Goal: Task Accomplishment & Management: Manage account settings

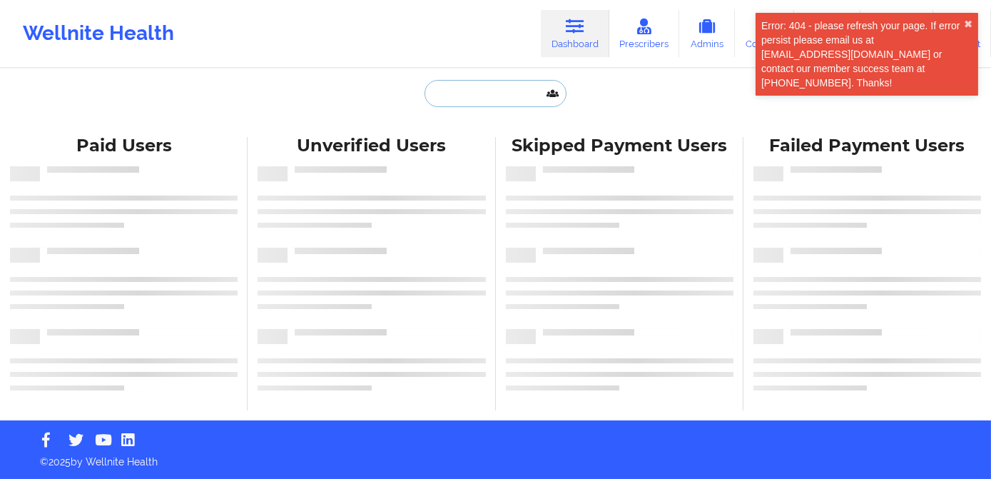
click at [487, 94] on input "text" at bounding box center [495, 93] width 141 height 27
paste input "[PERSON_NAME]"
type input "[PERSON_NAME]"
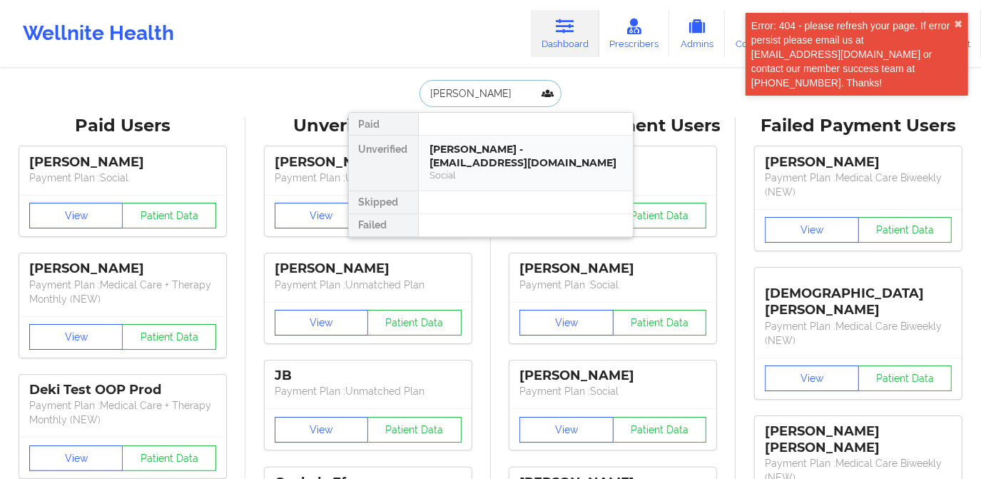
click at [517, 161] on div "[PERSON_NAME] - [EMAIL_ADDRESS][DOMAIN_NAME]" at bounding box center [525, 156] width 191 height 26
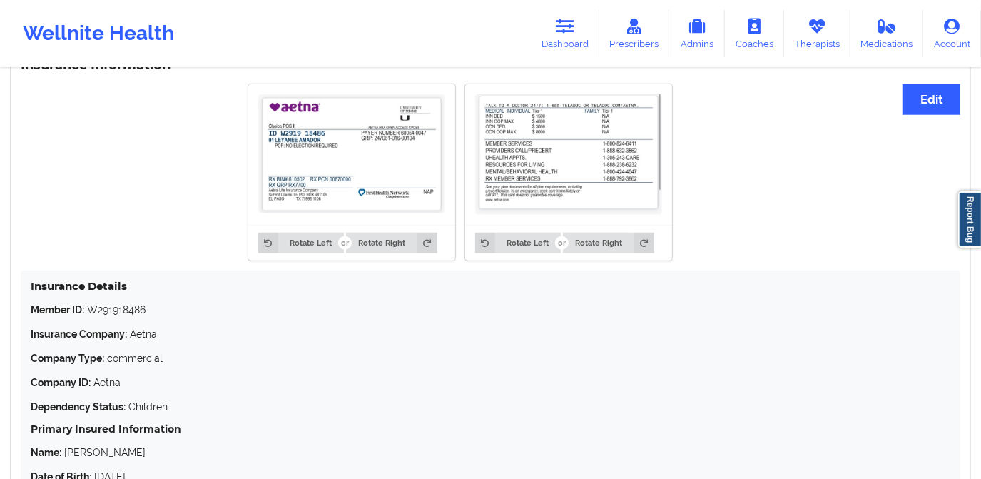
scroll to position [978, 0]
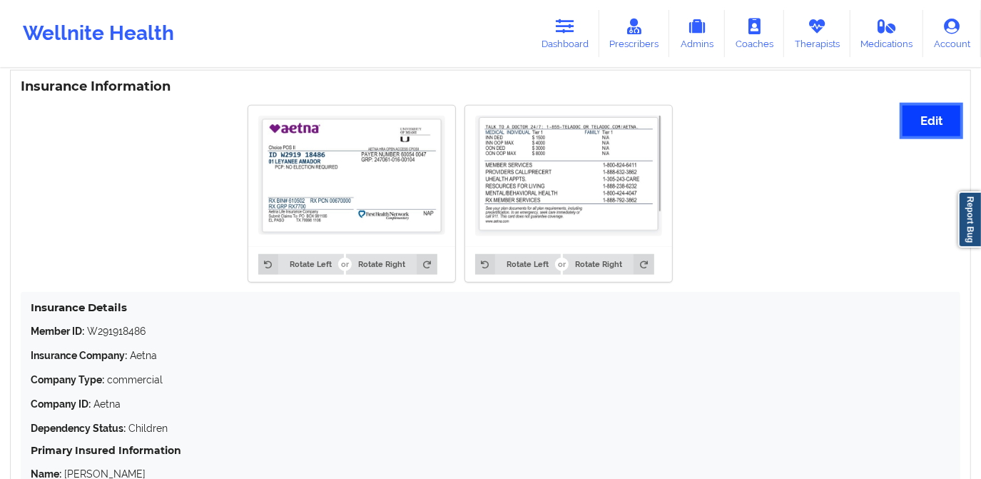
click at [933, 118] on button "Edit" at bounding box center [932, 121] width 58 height 31
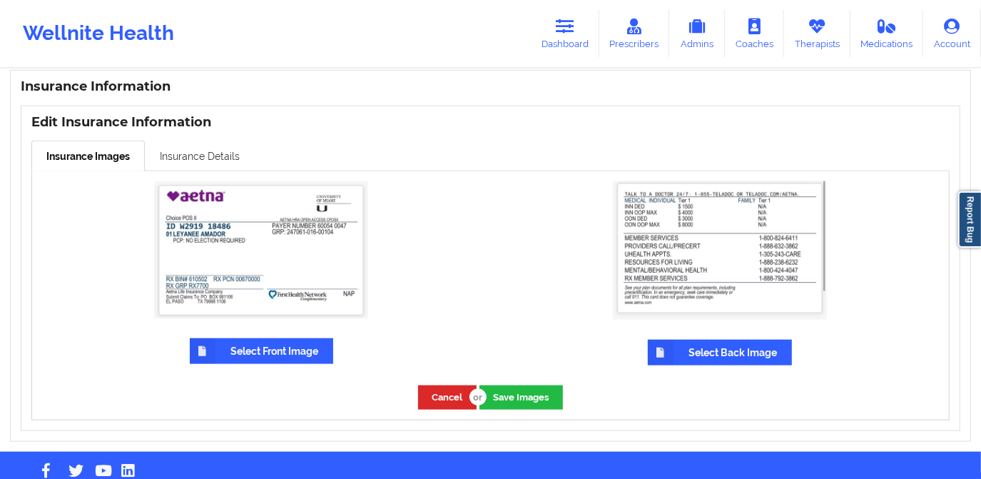
click at [218, 156] on link "Insurance Details" at bounding box center [200, 156] width 110 height 30
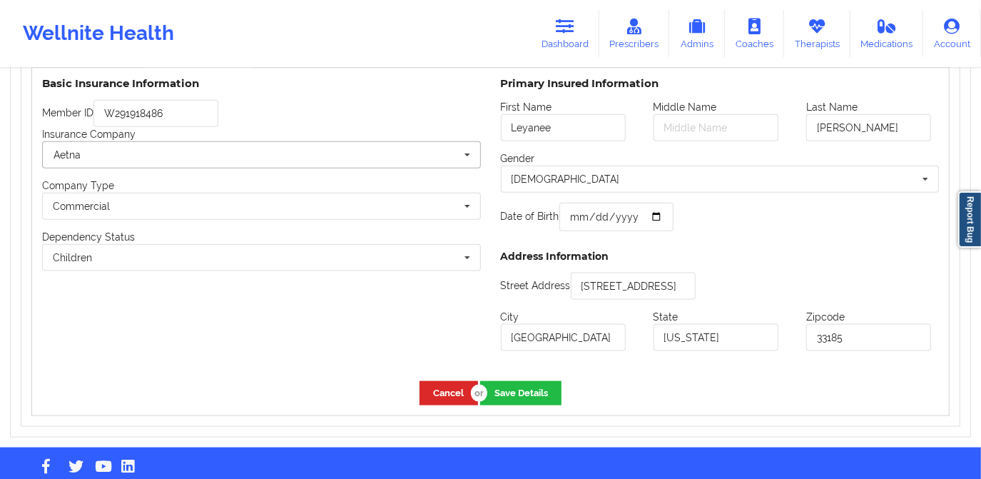
scroll to position [1108, 0]
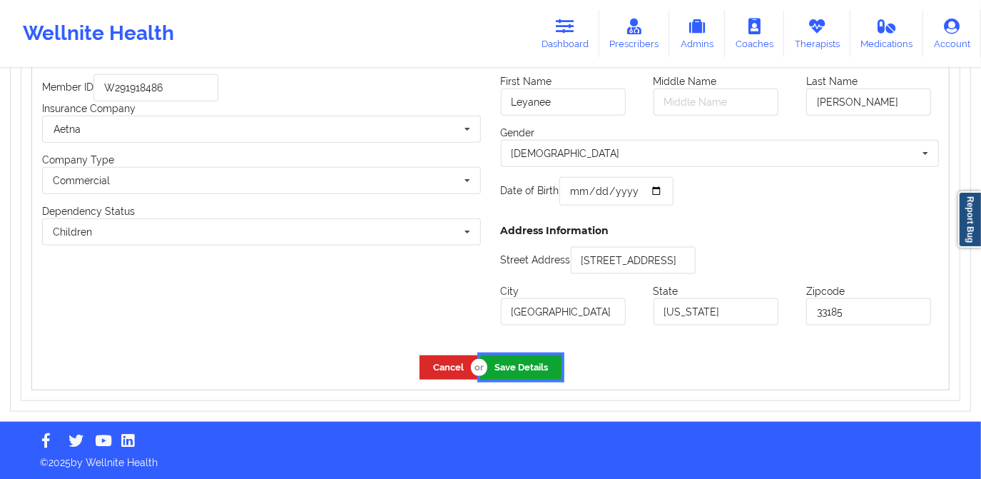
click at [530, 370] on button "Save Details" at bounding box center [520, 367] width 81 height 24
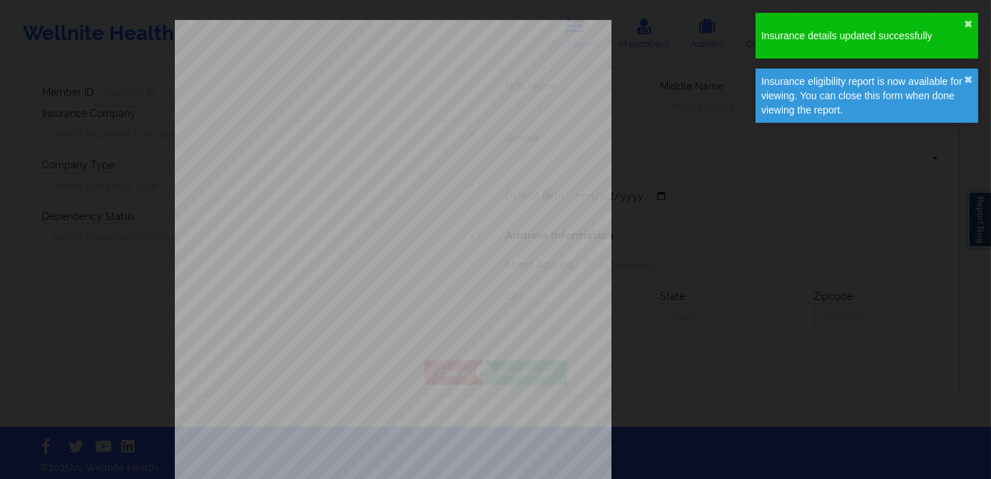
type input "Leyanee"
type input "Sosa"
type input "1973-06-26"
type input "[STREET_ADDRESS]"
type input "[GEOGRAPHIC_DATA]"
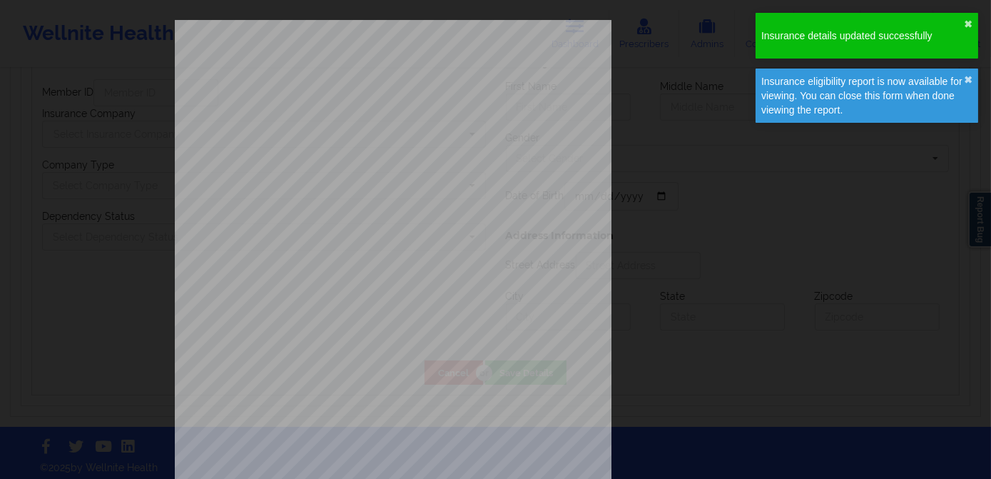
type input "[US_STATE]"
type input "33185"
type input "W291918486"
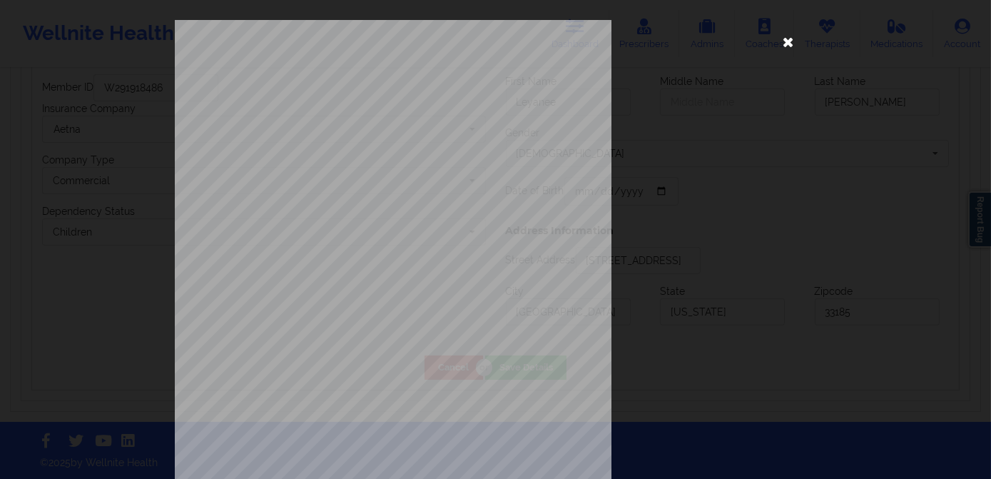
click at [780, 40] on icon at bounding box center [788, 41] width 23 height 23
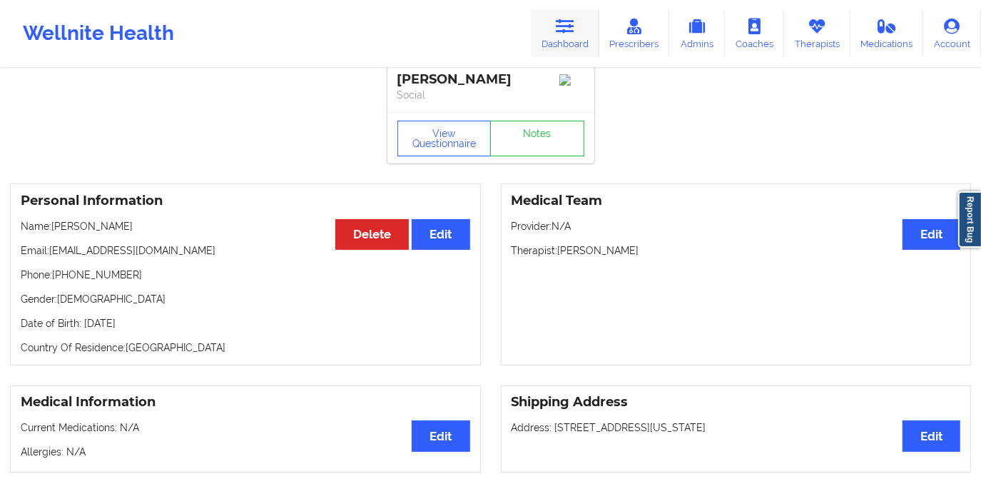
scroll to position [0, 0]
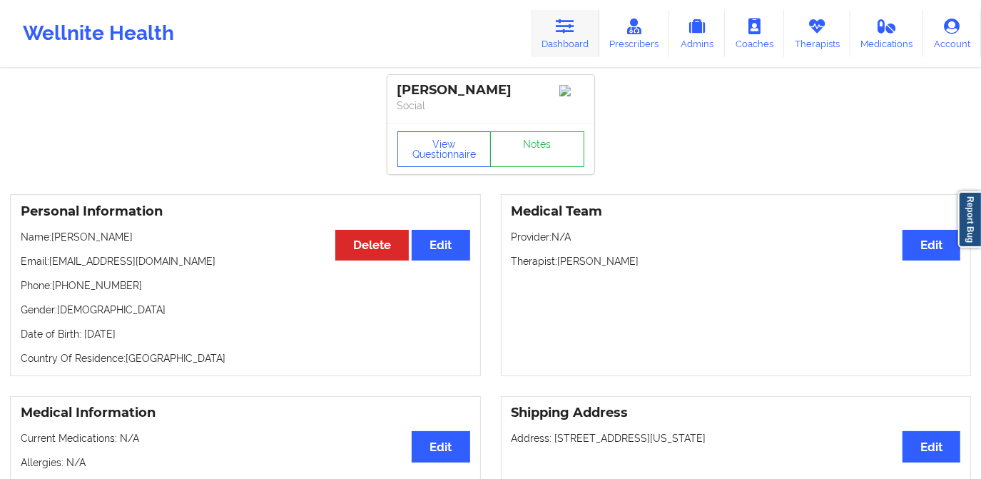
click at [581, 39] on link "Dashboard" at bounding box center [565, 33] width 69 height 47
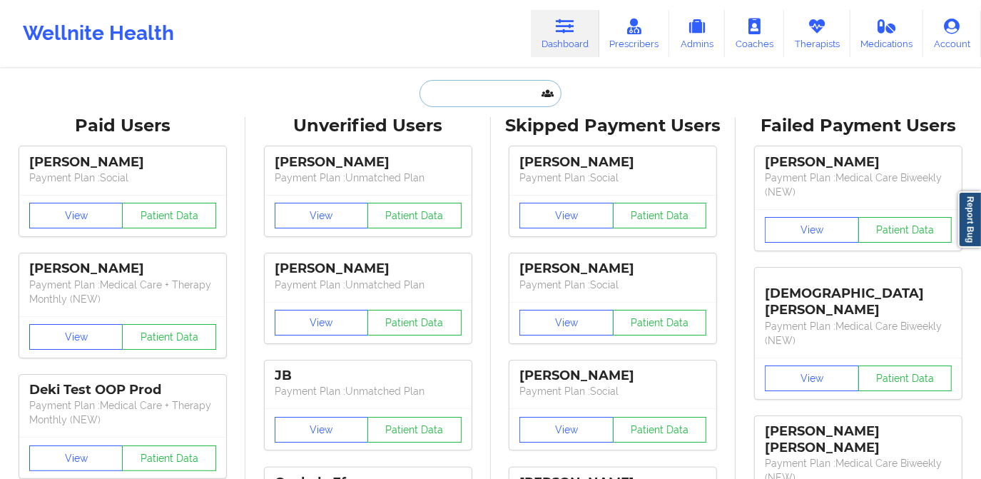
click at [501, 88] on input "text" at bounding box center [490, 93] width 141 height 27
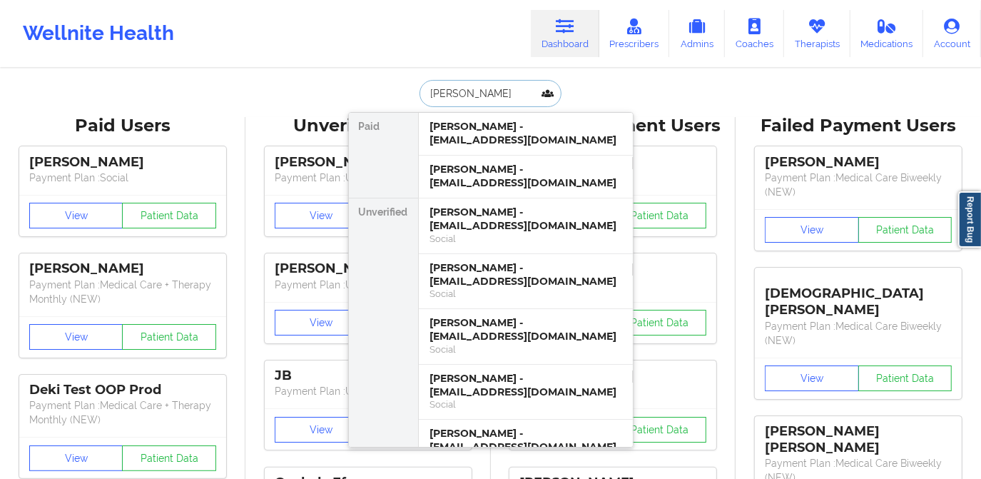
type input "dominique bona"
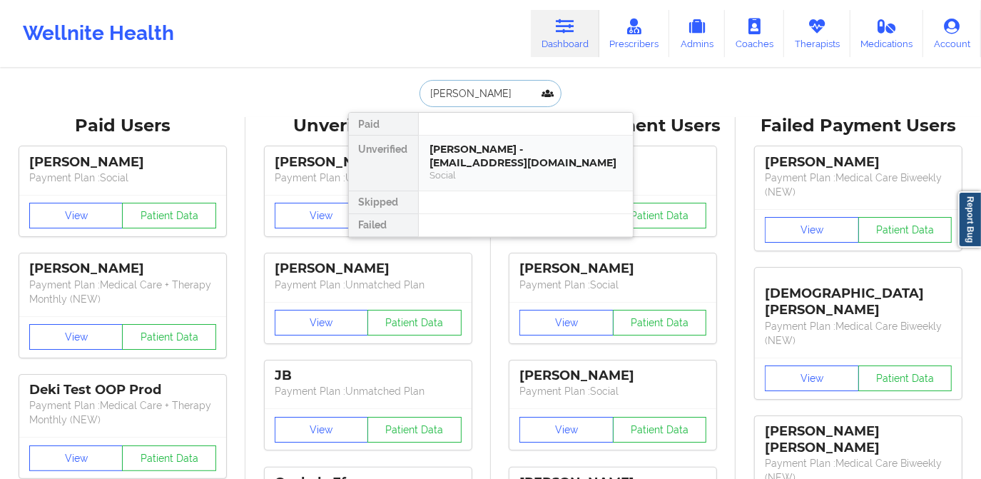
click at [505, 151] on div "Dominique Bonaparte - dominique_bonaparte@yahoo.com" at bounding box center [525, 156] width 191 height 26
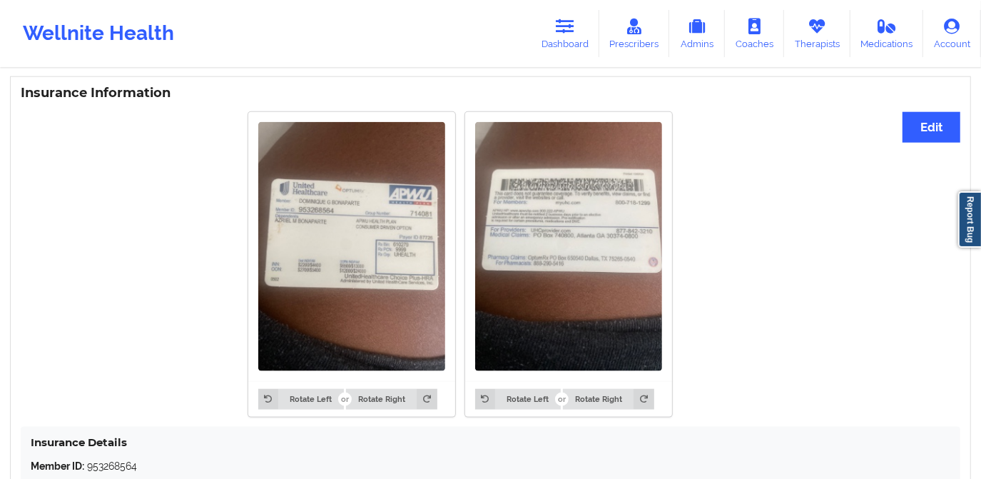
scroll to position [1038, 0]
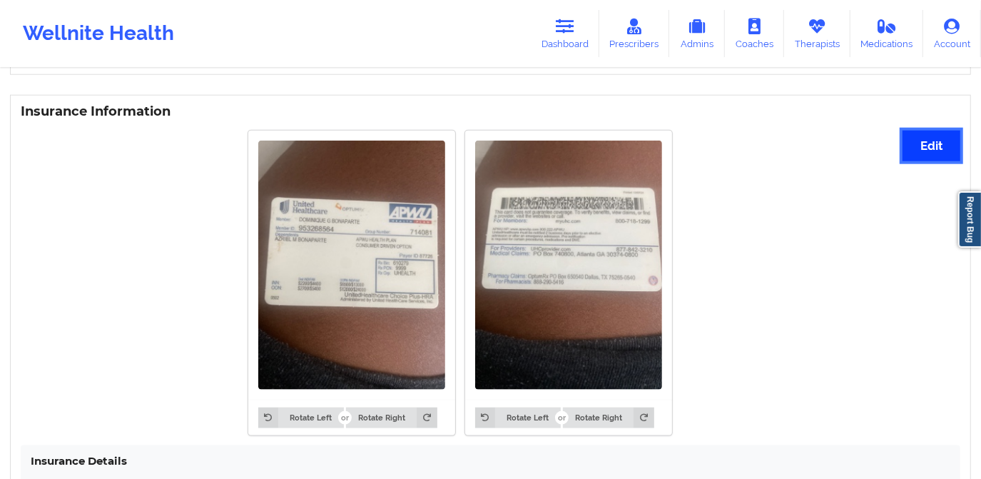
click at [923, 148] on button "Edit" at bounding box center [932, 146] width 58 height 31
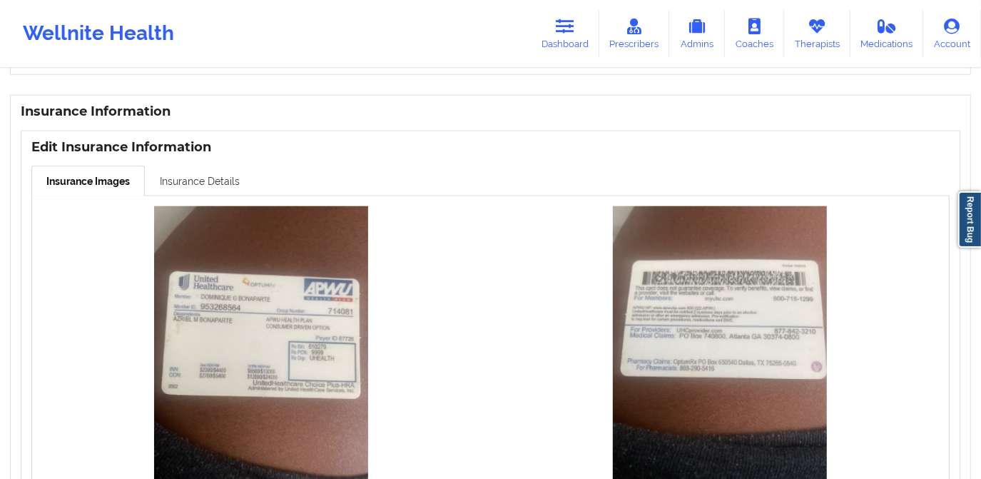
click at [220, 178] on link "Insurance Details" at bounding box center [200, 181] width 110 height 30
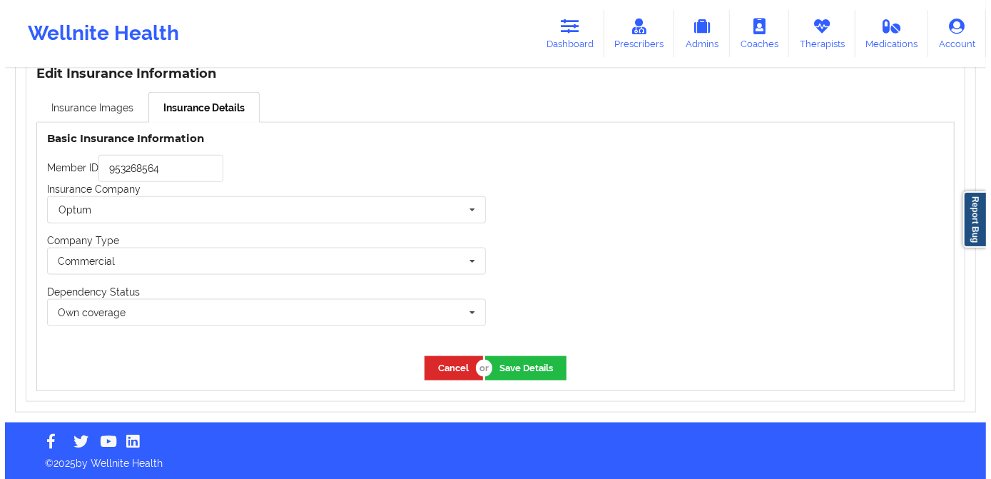
scroll to position [1113, 0]
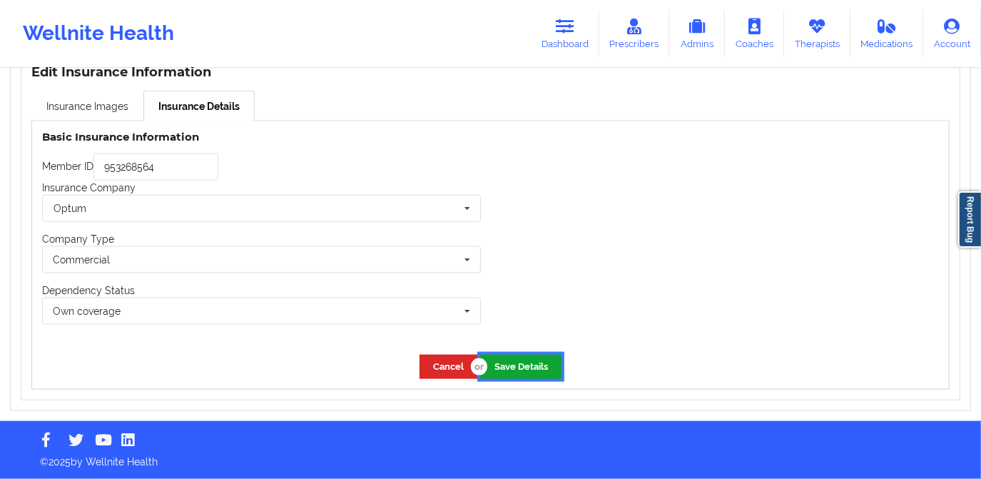
click at [528, 361] on button "Save Details" at bounding box center [520, 367] width 81 height 24
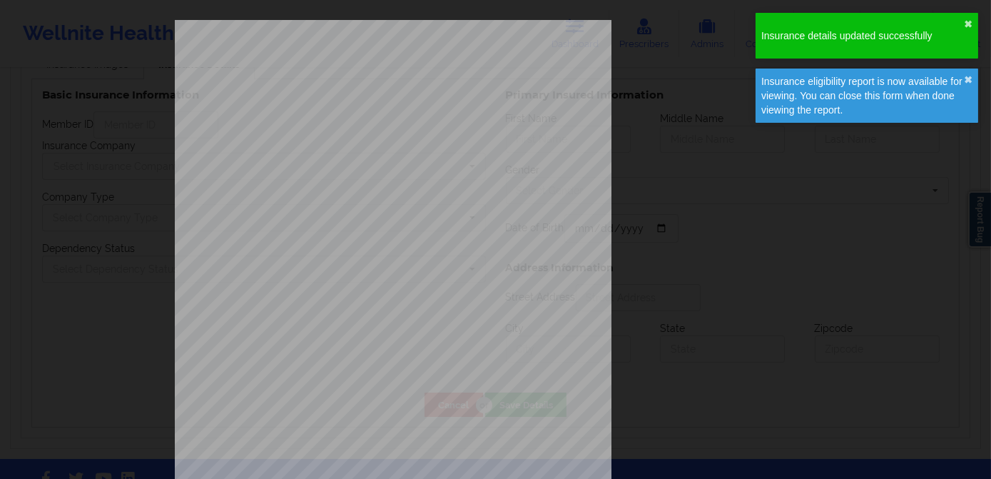
type input "953268564"
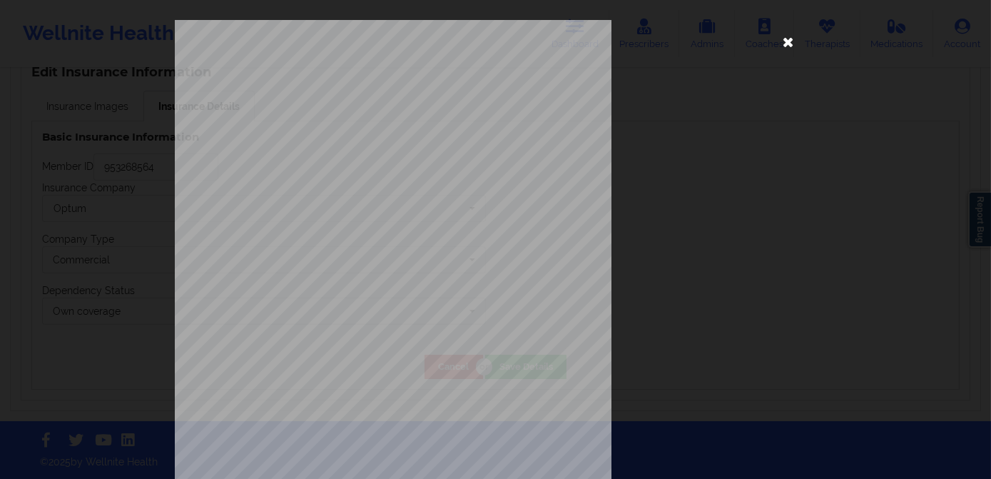
click at [791, 46] on icon at bounding box center [788, 41] width 23 height 23
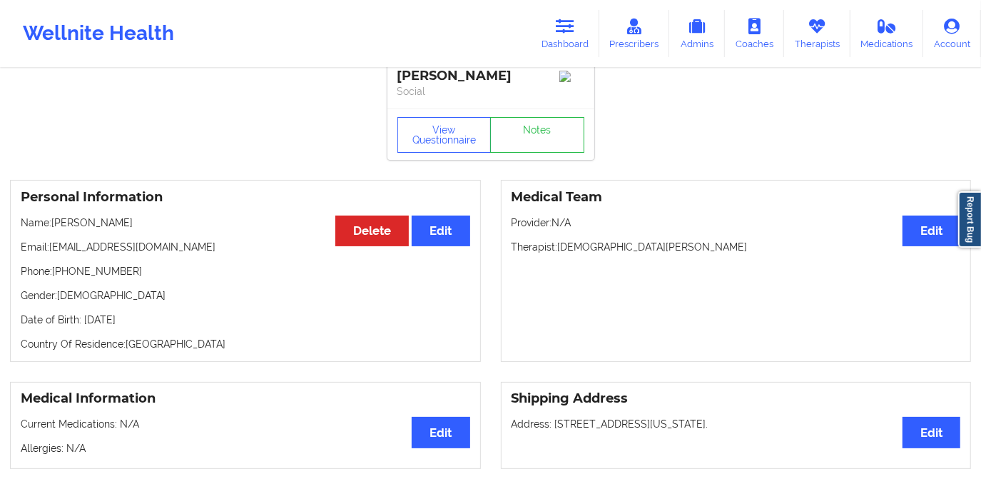
scroll to position [0, 0]
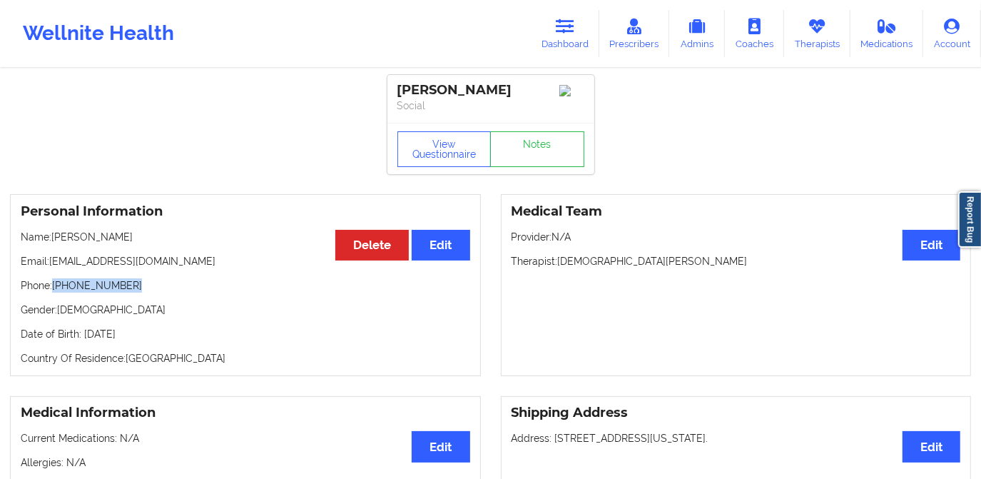
drag, startPoint x: 54, startPoint y: 290, endPoint x: 145, endPoint y: 290, distance: 90.6
click at [145, 290] on p "Phone: +1908-884-7652" at bounding box center [246, 285] width 450 height 14
copy p "+1908-884-7652"
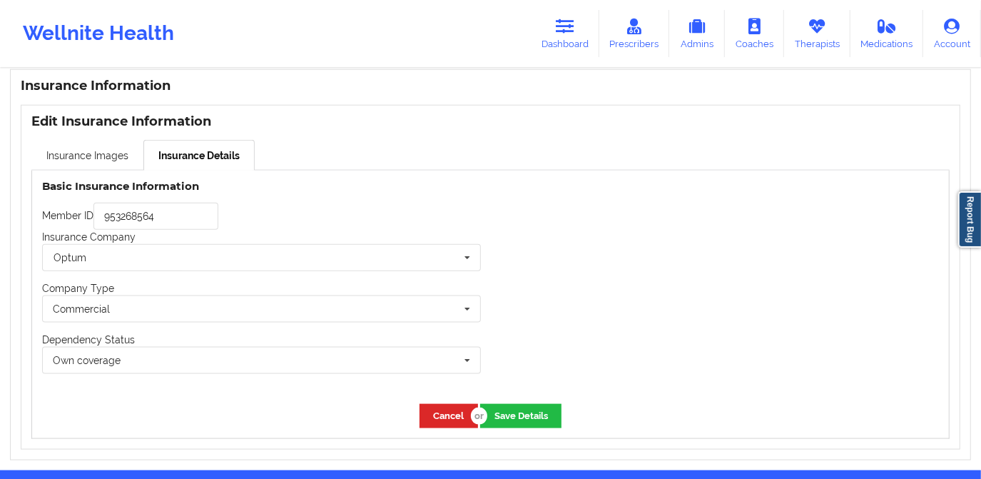
scroll to position [1113, 0]
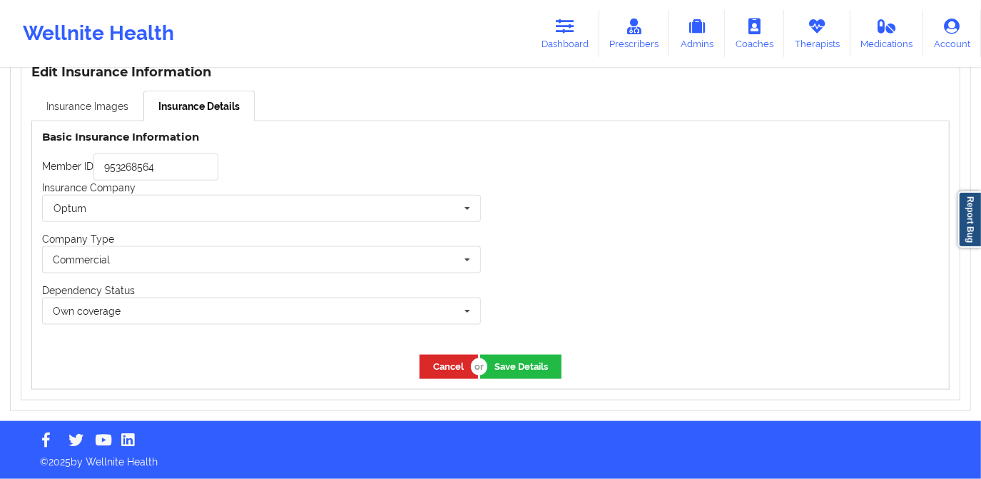
click at [102, 107] on link "Insurance Images" at bounding box center [87, 106] width 112 height 30
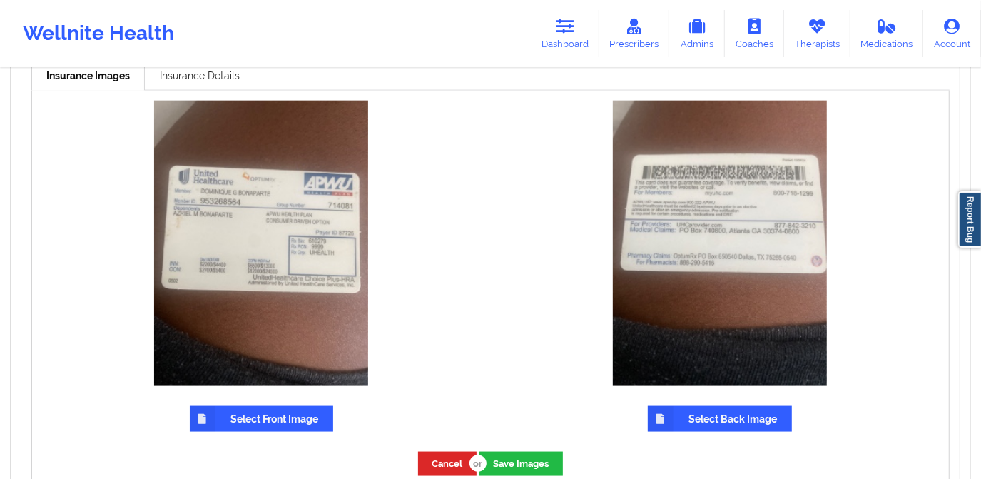
scroll to position [1111, 0]
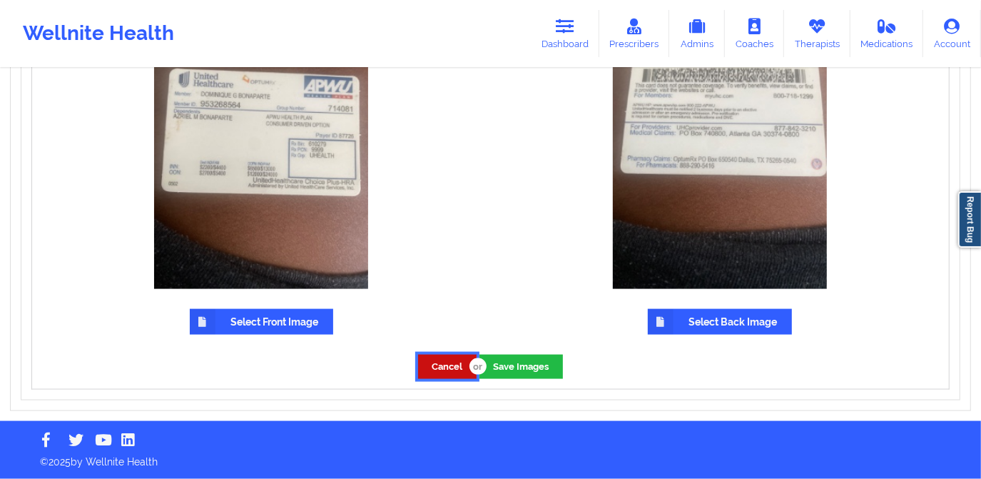
click at [439, 372] on button "Cancel" at bounding box center [447, 367] width 59 height 24
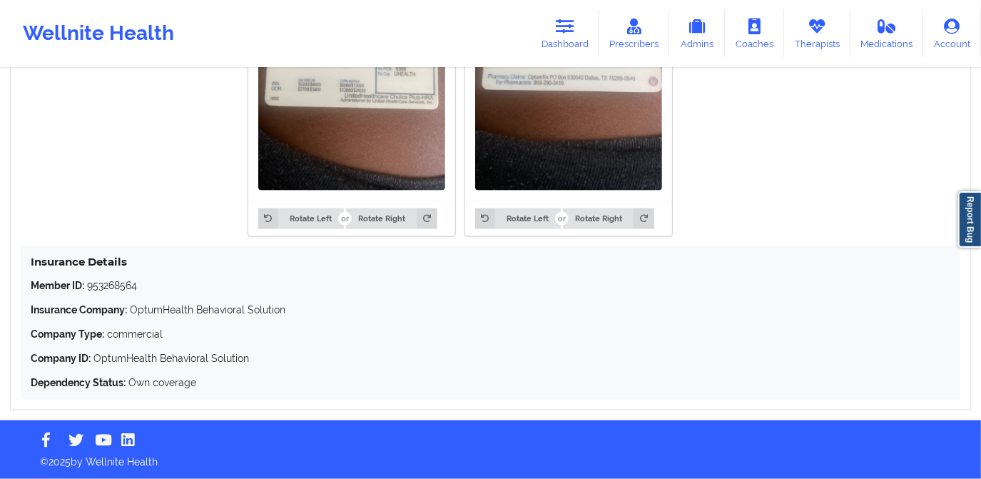
scroll to position [1238, 0]
drag, startPoint x: 86, startPoint y: 283, endPoint x: 143, endPoint y: 290, distance: 57.5
click at [143, 290] on p "Member ID: 953268564" at bounding box center [491, 285] width 920 height 14
copy p "953268564"
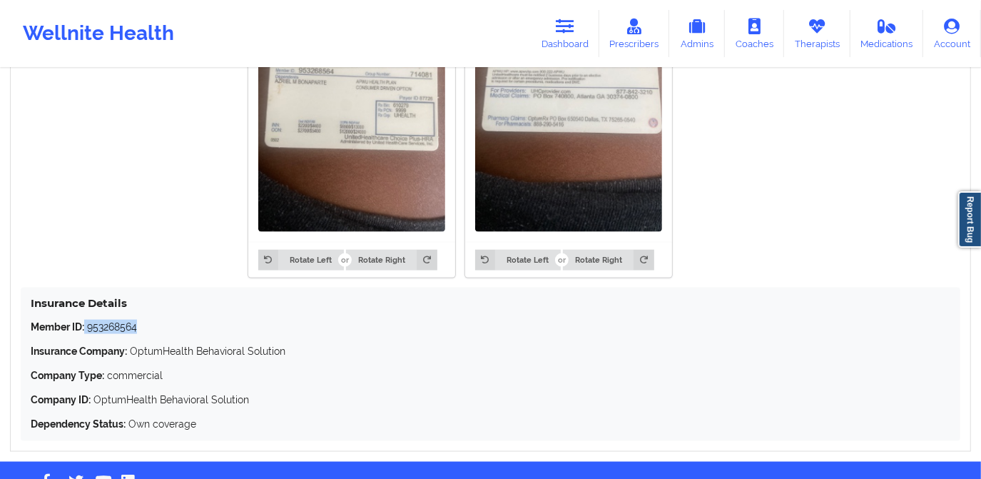
scroll to position [1043, 0]
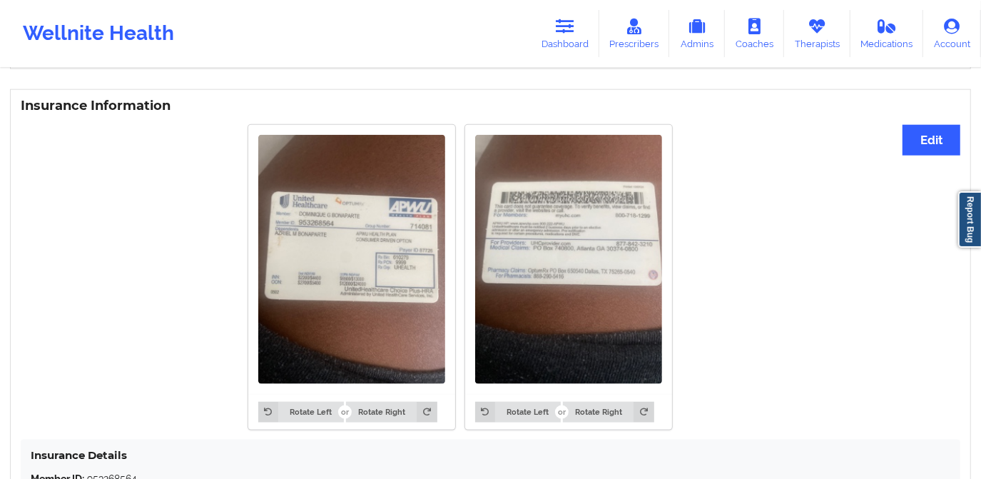
click at [763, 229] on div "Rotate Left Rotate Right Rotate Left Rotate Right" at bounding box center [460, 277] width 878 height 323
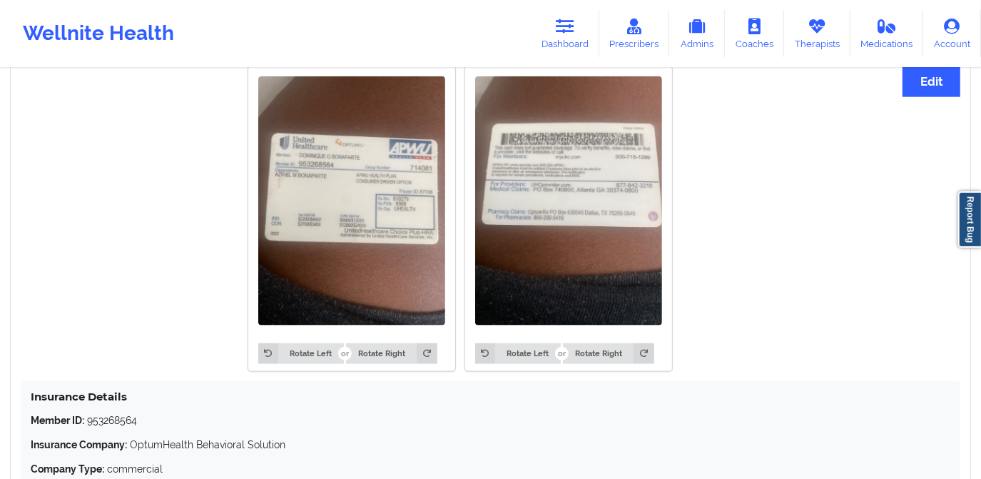
scroll to position [1108, 0]
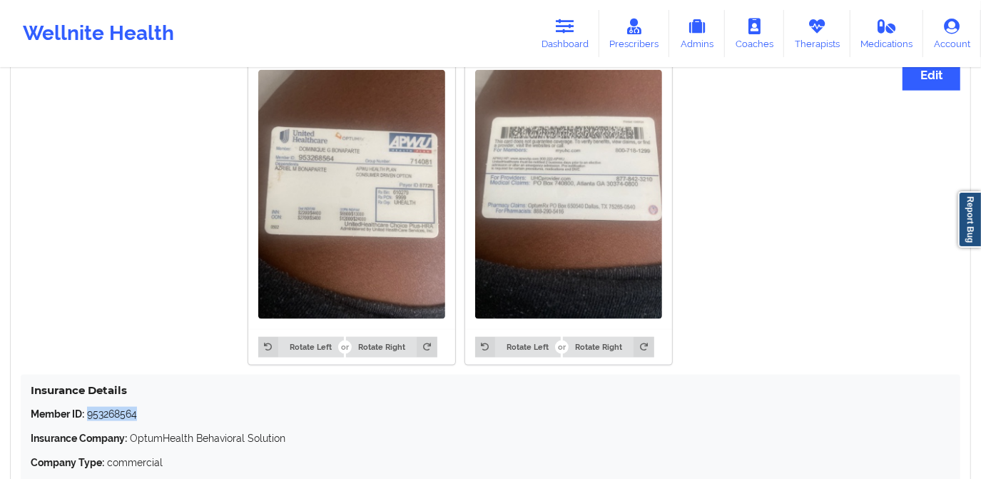
drag, startPoint x: 133, startPoint y: 417, endPoint x: 88, endPoint y: 417, distance: 44.2
click at [88, 417] on p "Member ID: 953268564" at bounding box center [491, 414] width 920 height 14
copy p "953268564"
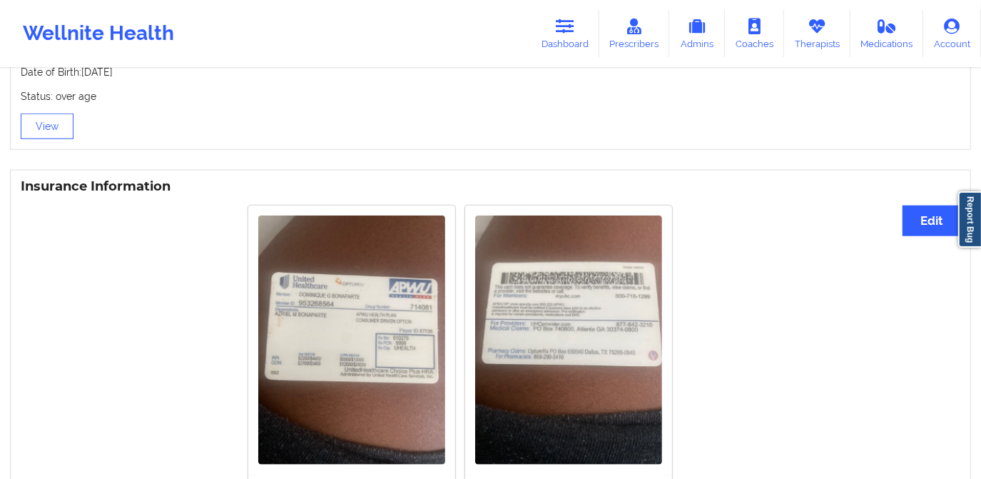
scroll to position [913, 0]
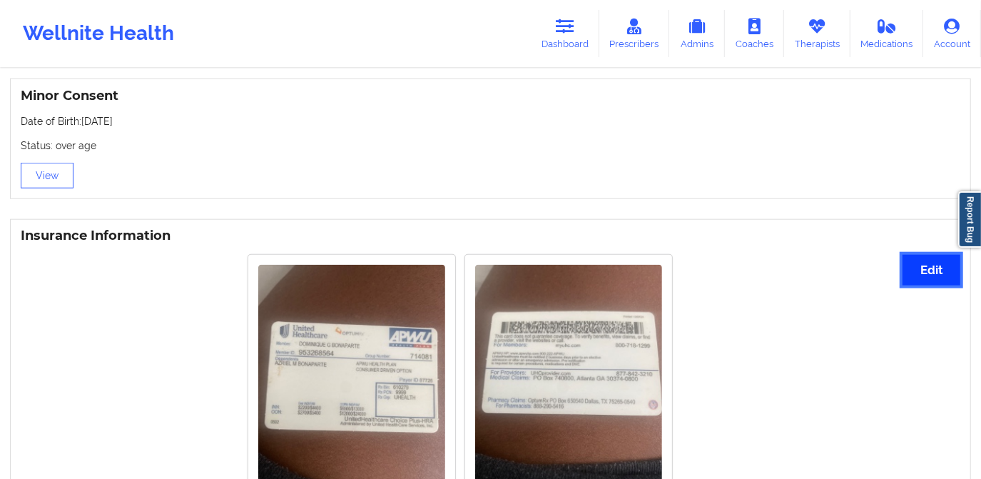
click at [916, 265] on button "Edit" at bounding box center [932, 270] width 58 height 31
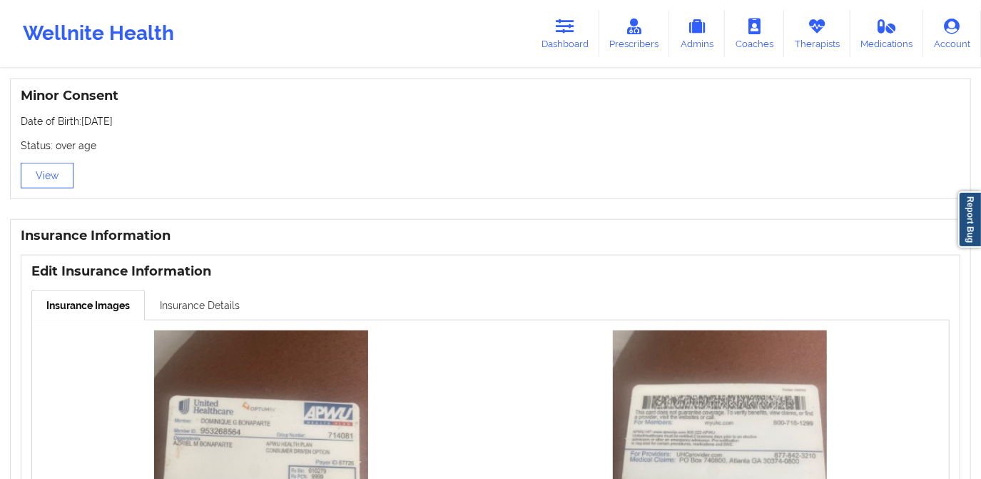
click at [217, 300] on link "Insurance Details" at bounding box center [200, 305] width 110 height 30
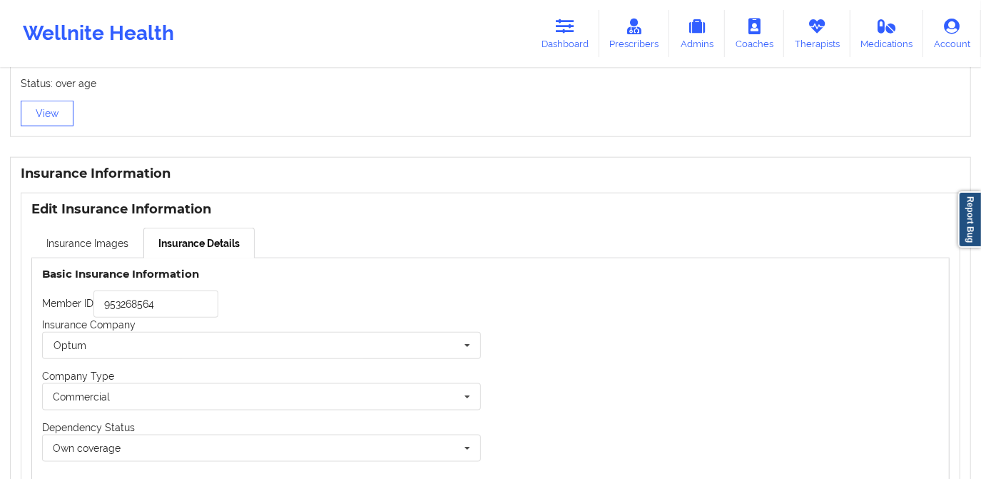
scroll to position [978, 0]
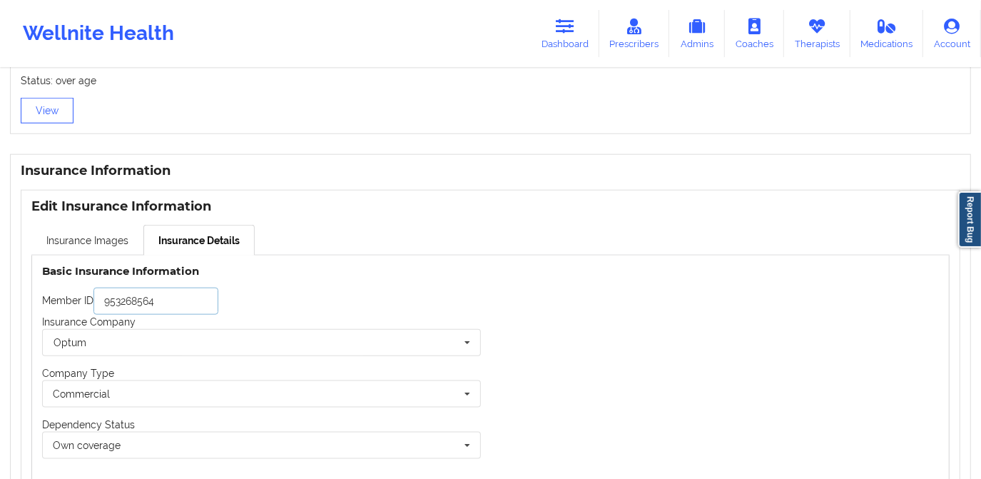
drag, startPoint x: 138, startPoint y: 303, endPoint x: 85, endPoint y: 303, distance: 53.5
click at [85, 303] on div "Member ID 953268564" at bounding box center [261, 301] width 439 height 27
drag, startPoint x: 160, startPoint y: 303, endPoint x: 93, endPoint y: 303, distance: 66.4
click at [93, 303] on input "953268564" at bounding box center [155, 301] width 125 height 27
paste input "1528943"
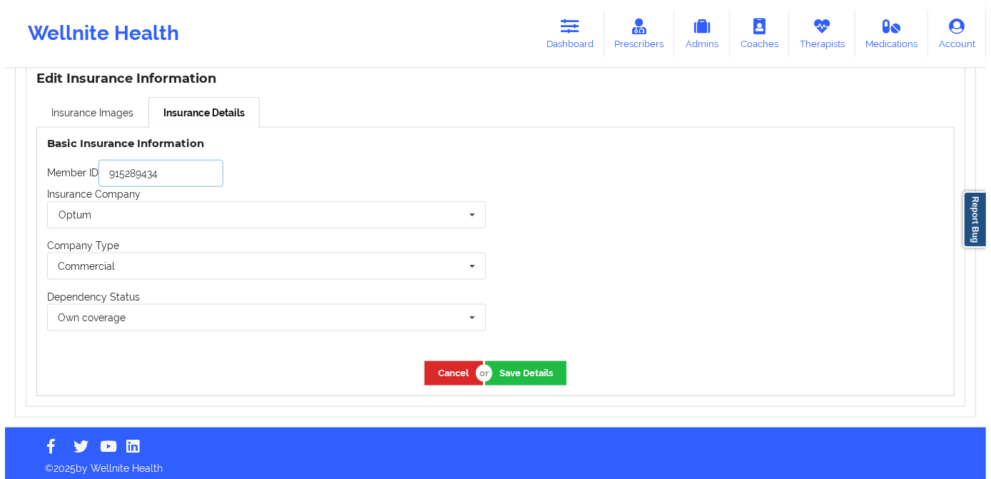
scroll to position [1113, 0]
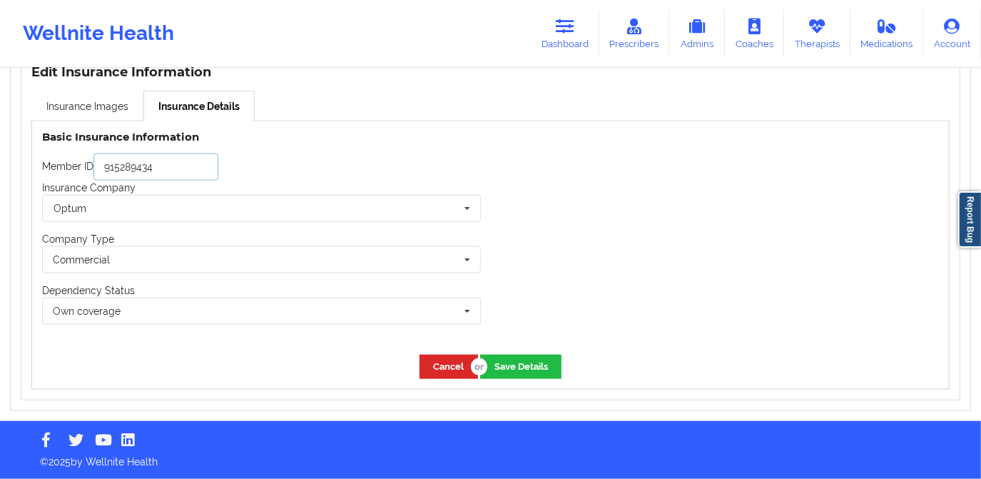
type input "915289434"
click at [517, 369] on button "Save Details" at bounding box center [520, 367] width 81 height 24
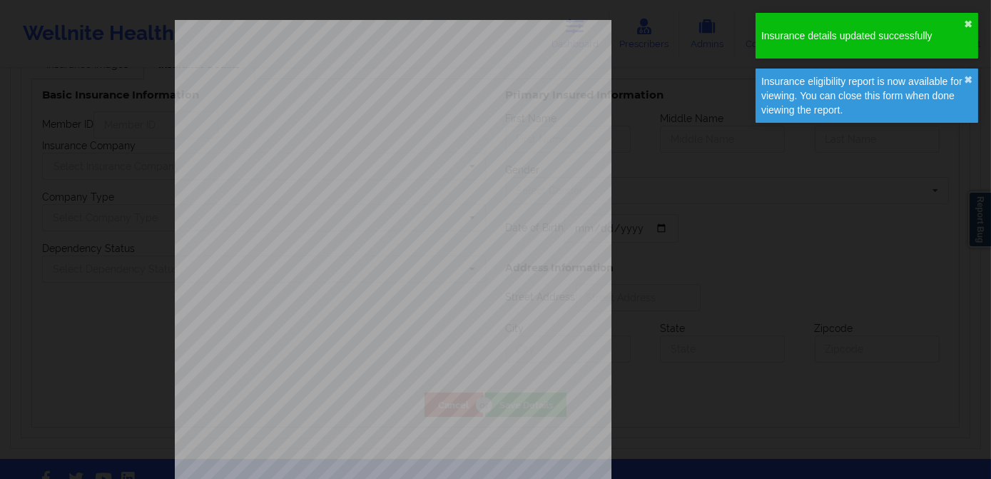
type input "915289434"
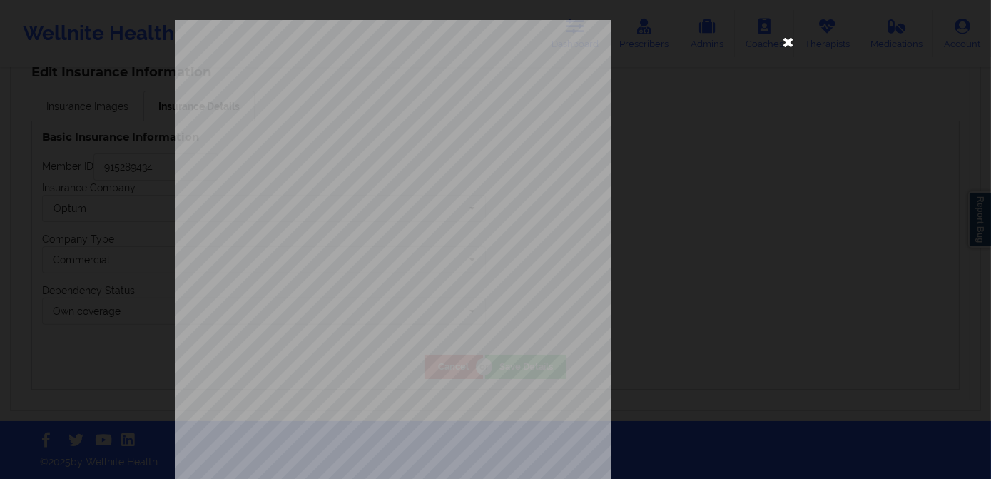
click at [784, 44] on icon at bounding box center [788, 41] width 23 height 23
